Goal: Information Seeking & Learning: Learn about a topic

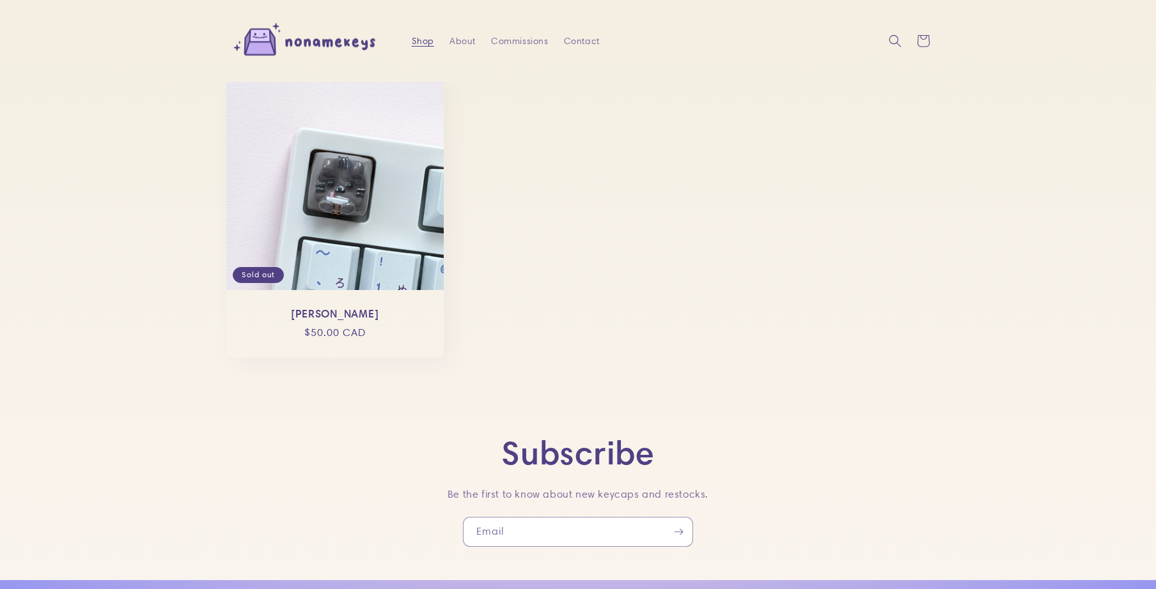
scroll to position [1572, 0]
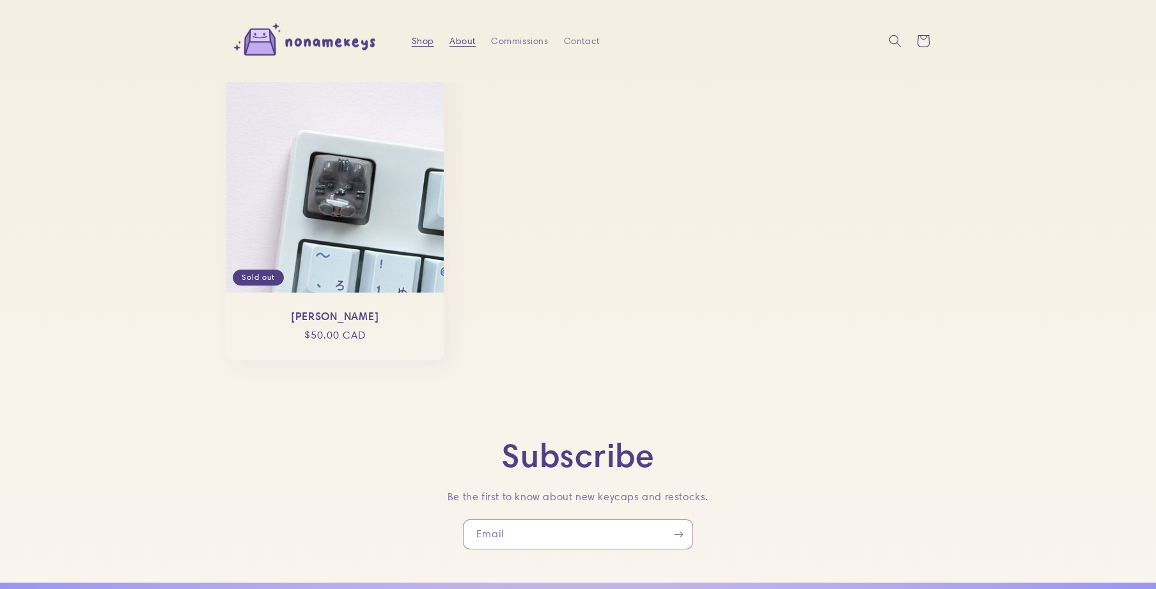
click at [458, 40] on span "About" at bounding box center [462, 41] width 26 height 12
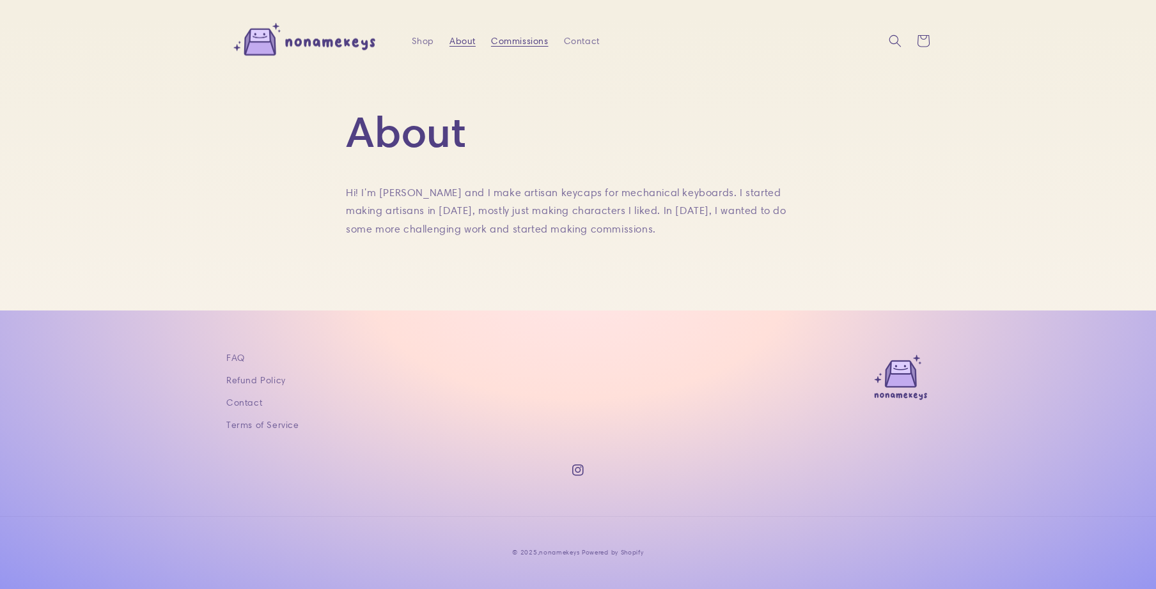
click at [518, 40] on span "Commissions" at bounding box center [520, 41] width 58 height 12
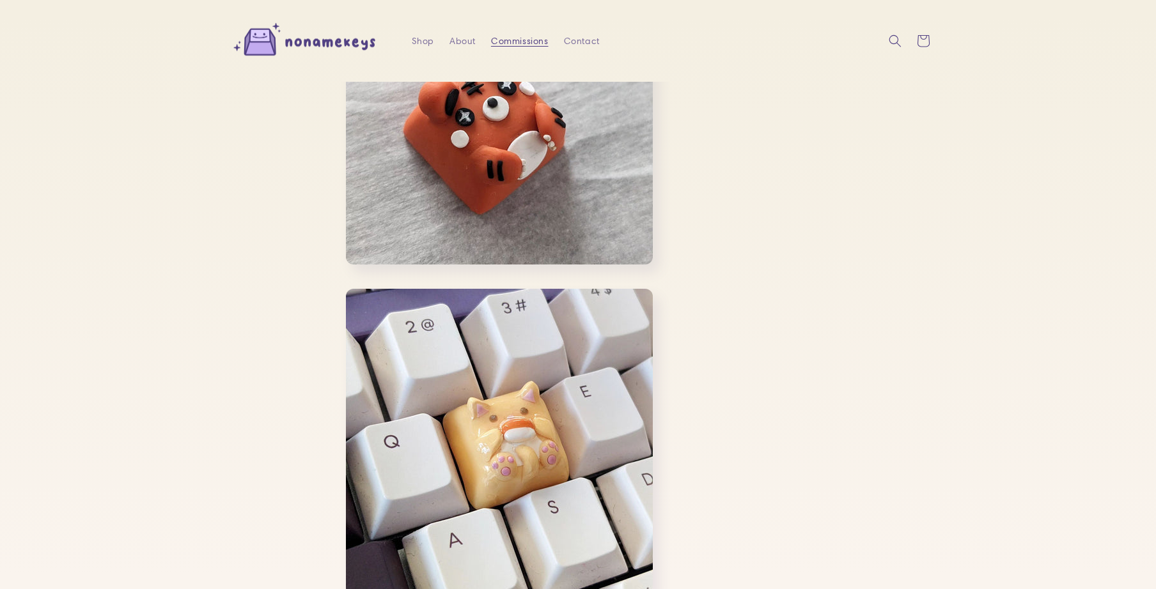
scroll to position [378, 0]
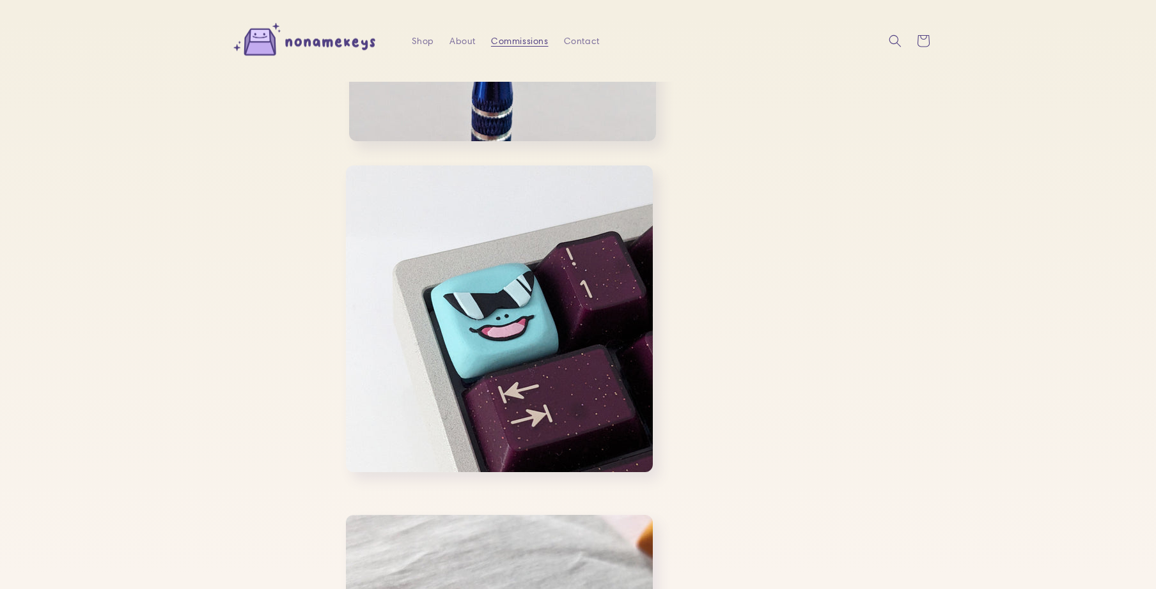
click at [352, 42] on img at bounding box center [306, 41] width 160 height 47
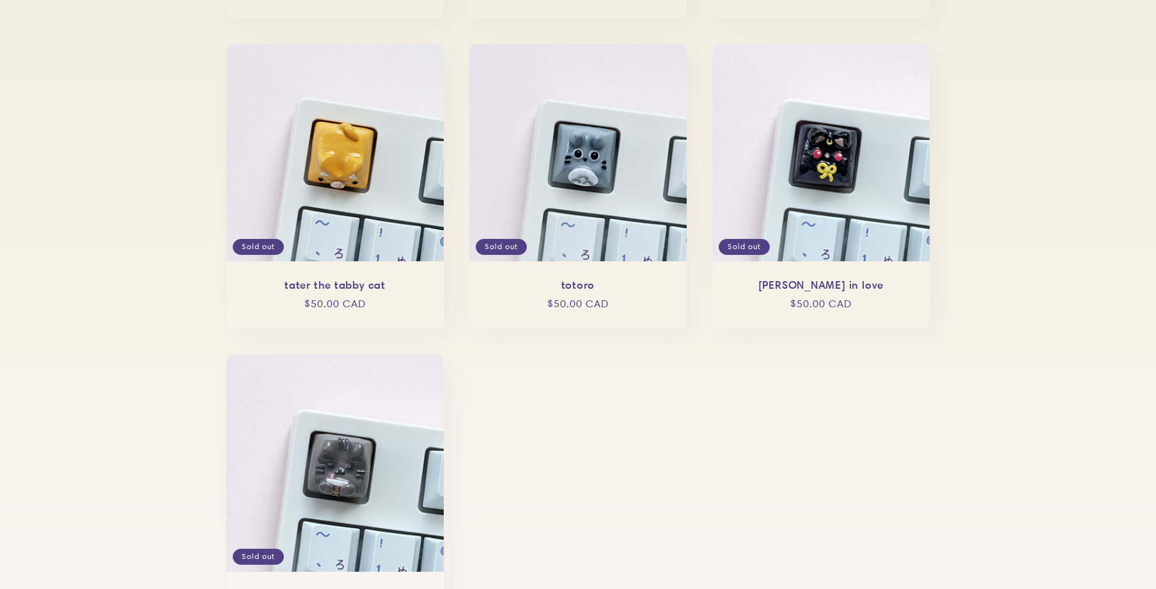
scroll to position [1495, 0]
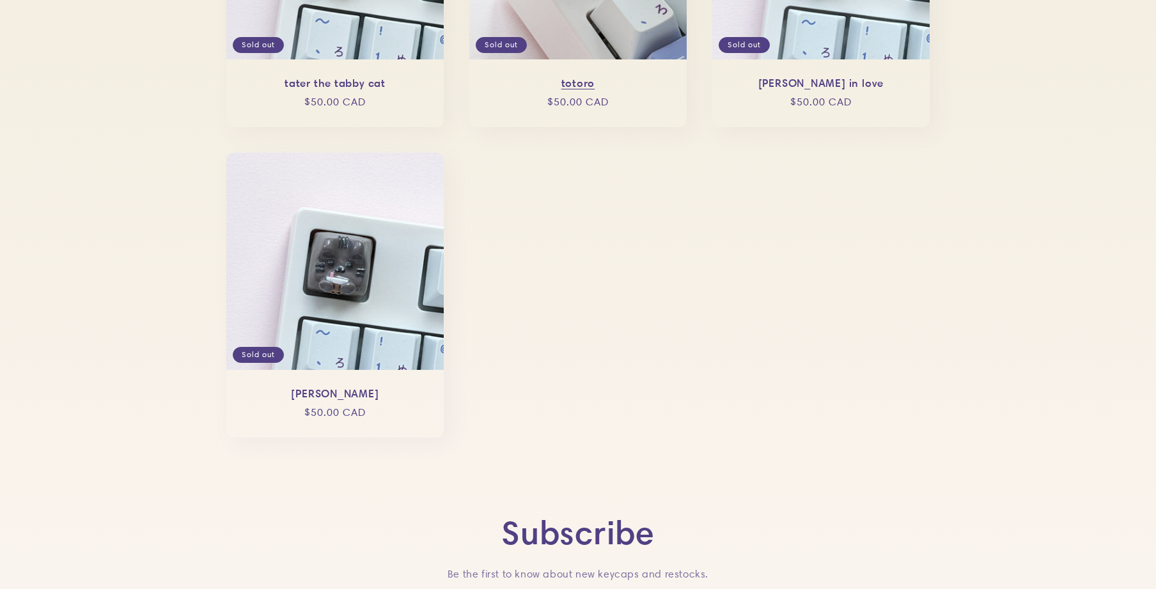
click at [545, 90] on link "totoro" at bounding box center [578, 83] width 192 height 13
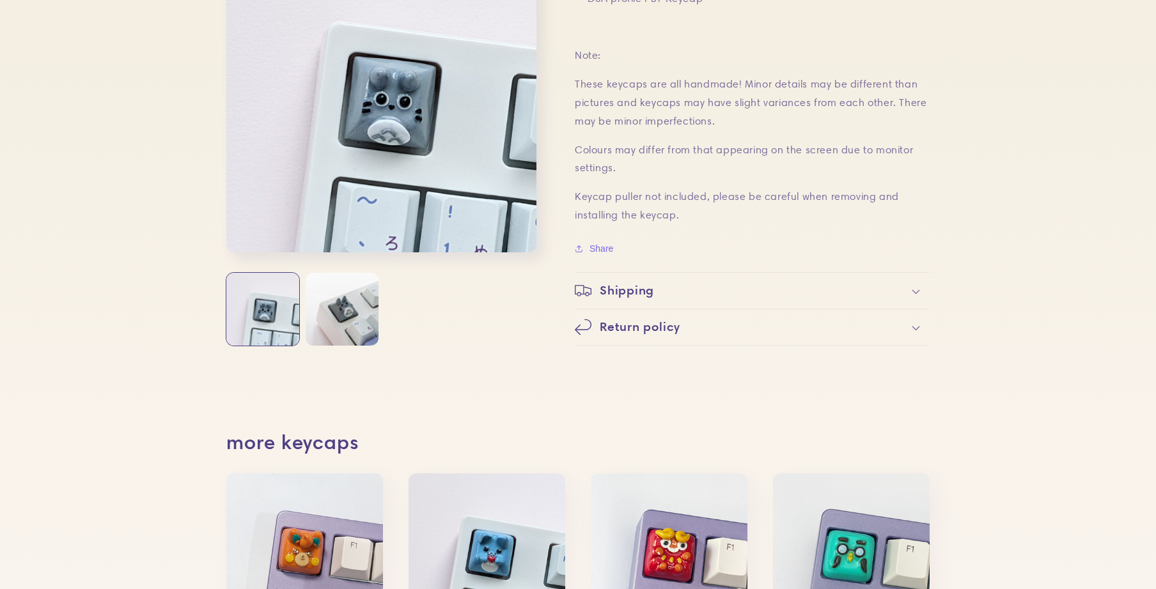
scroll to position [462, 0]
click at [688, 286] on div "Shipping" at bounding box center [752, 289] width 355 height 17
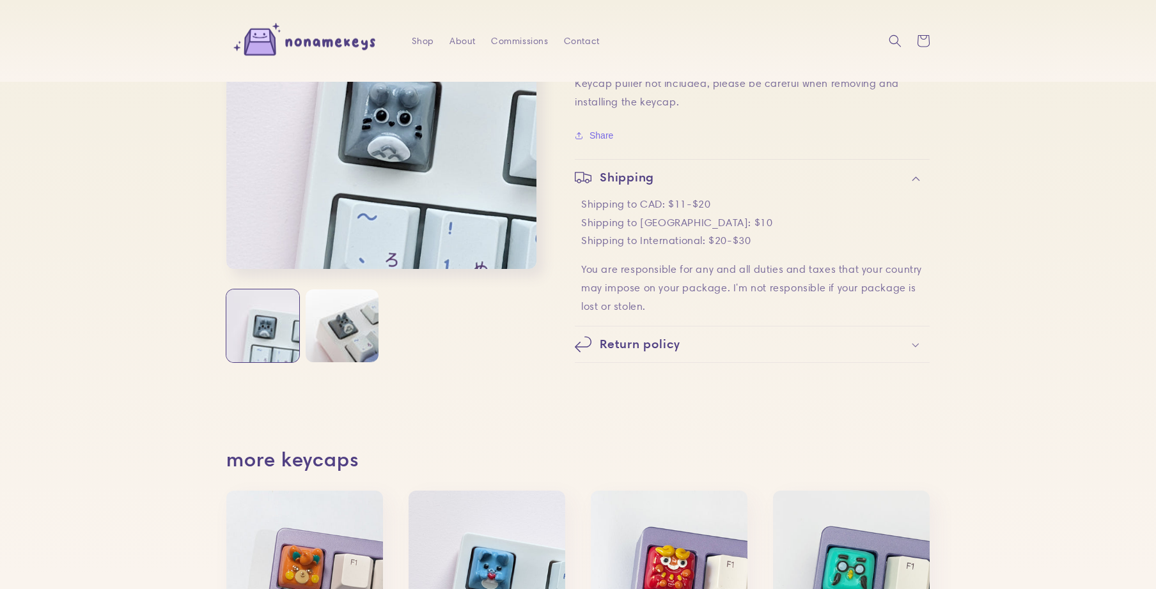
scroll to position [0, 0]
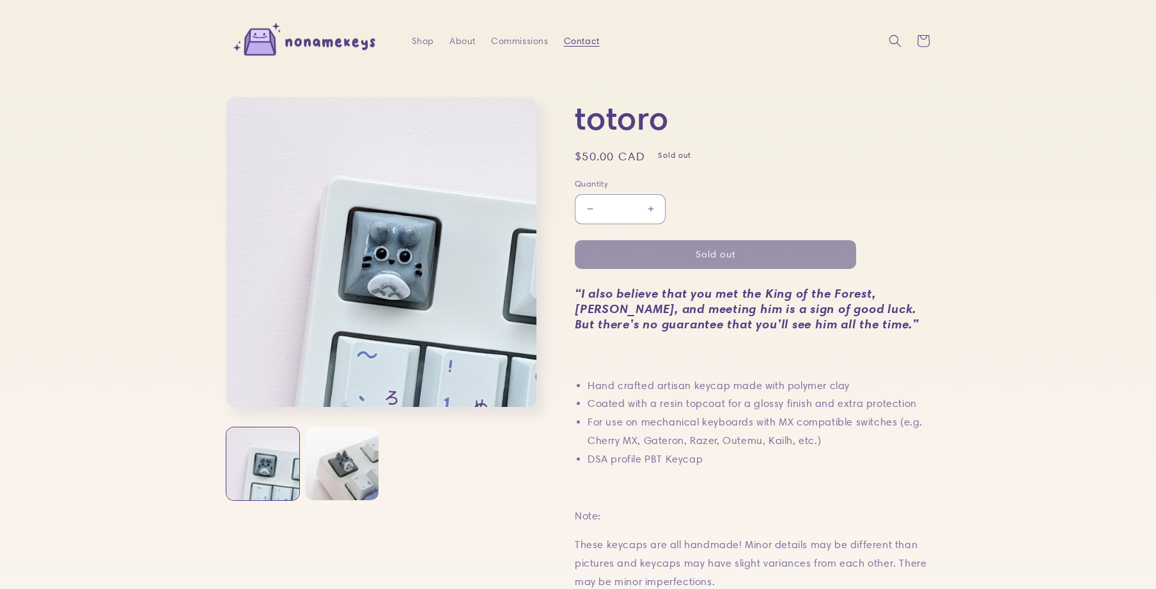
click at [577, 44] on span "Contact" at bounding box center [582, 41] width 36 height 12
